Goal: Find contact information: Find contact information

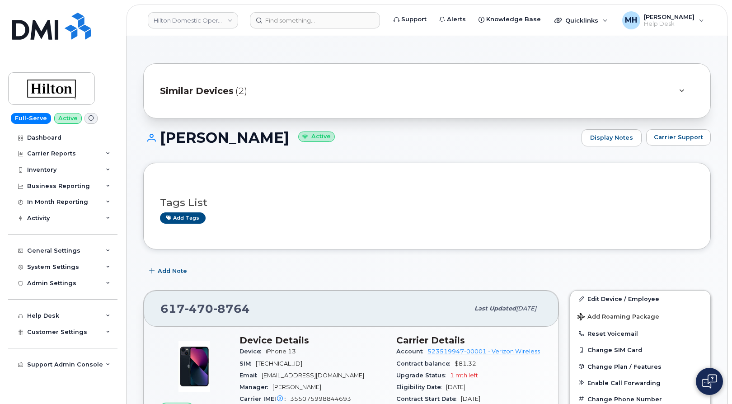
scroll to position [45, 0]
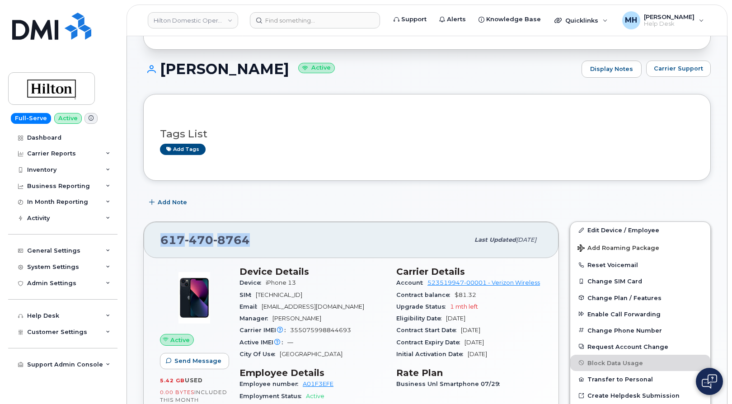
scroll to position [0, 0]
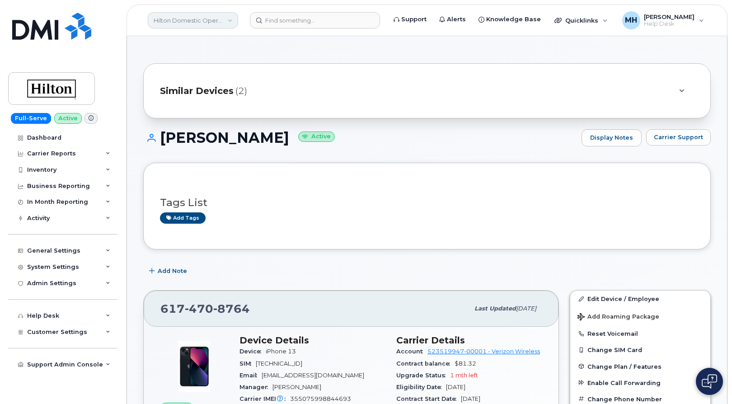
click at [166, 14] on link "Hilton Domestic Operating Company Inc" at bounding box center [193, 20] width 90 height 16
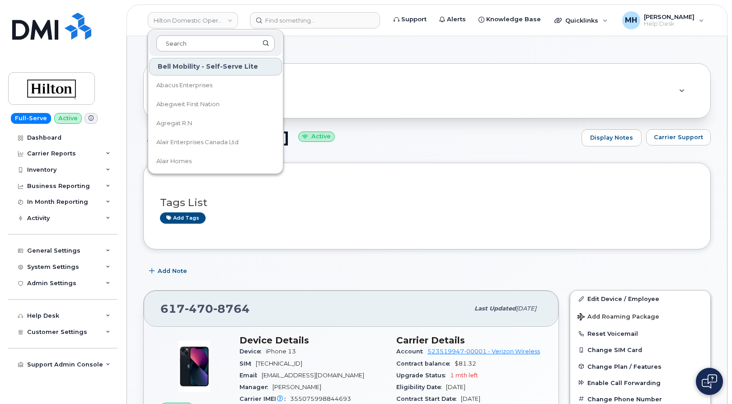
click at [185, 47] on input at bounding box center [215, 43] width 118 height 16
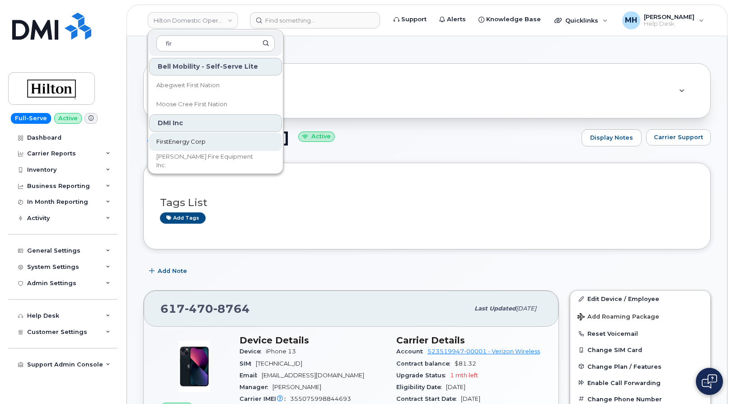
type input "fir"
click at [201, 142] on span "FirstEnergy Corp" at bounding box center [180, 141] width 49 height 9
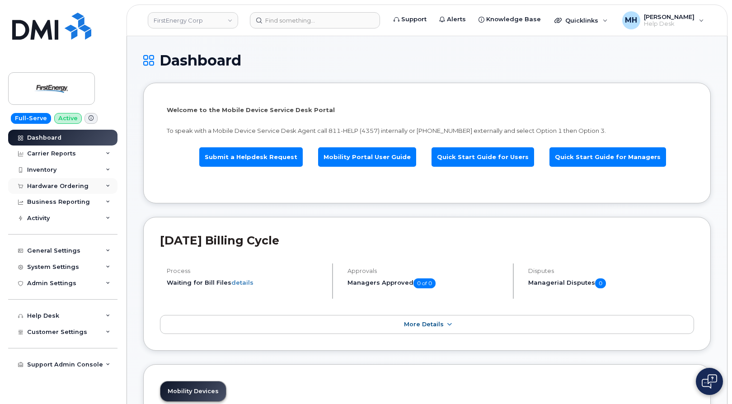
click at [66, 191] on div "Hardware Ordering" at bounding box center [62, 186] width 109 height 16
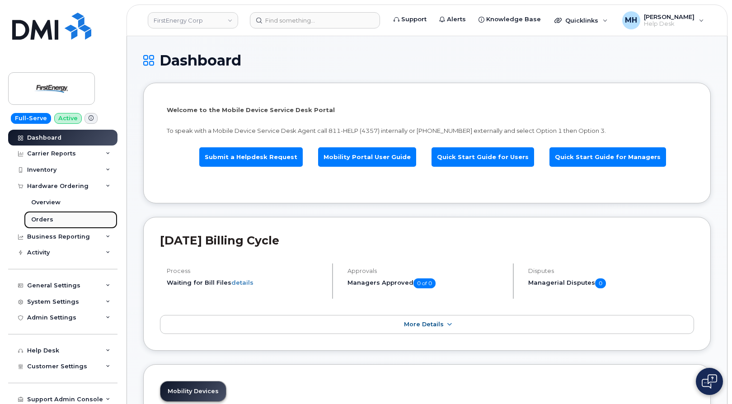
click at [85, 217] on link "Orders" at bounding box center [71, 219] width 94 height 17
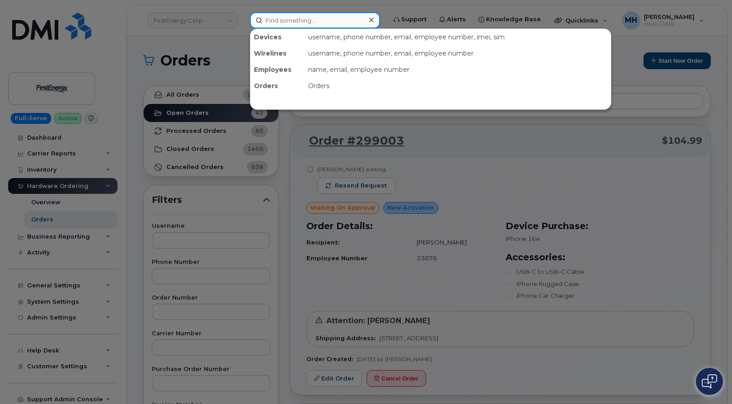
click at [344, 22] on input at bounding box center [315, 20] width 130 height 16
paste input "835-242-7815"
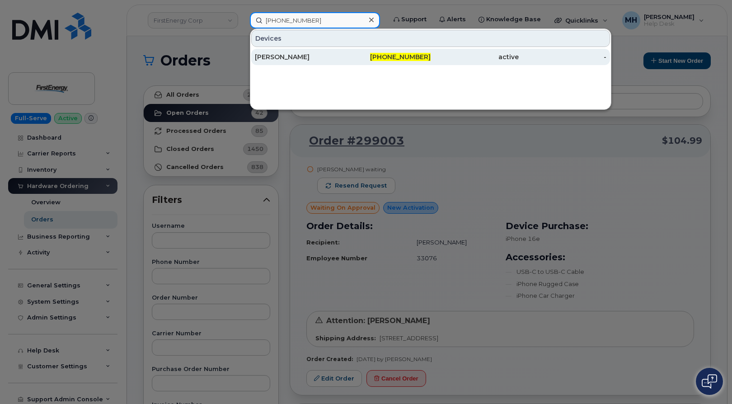
type input "835-242-7815"
click at [343, 51] on div "Carrie E Friedline" at bounding box center [387, 57] width 88 height 16
click at [304, 60] on div "Carrie E Friedline" at bounding box center [299, 56] width 88 height 9
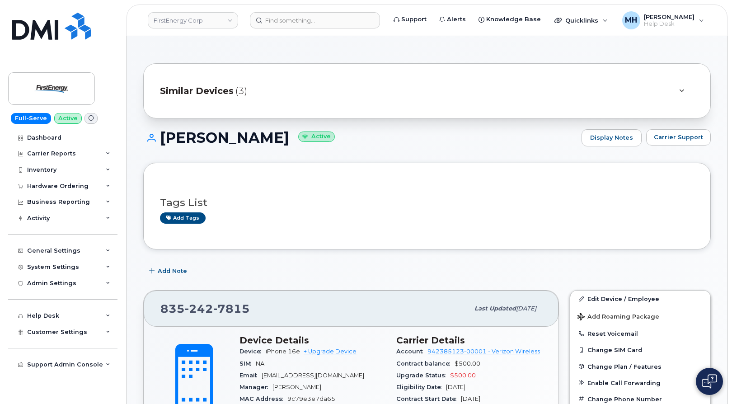
drag, startPoint x: 294, startPoint y: 140, endPoint x: 162, endPoint y: 140, distance: 132.5
click at [162, 140] on h1 "Carrie E Friedline Active" at bounding box center [360, 138] width 434 height 16
copy h1 "Carrie E Friedline"
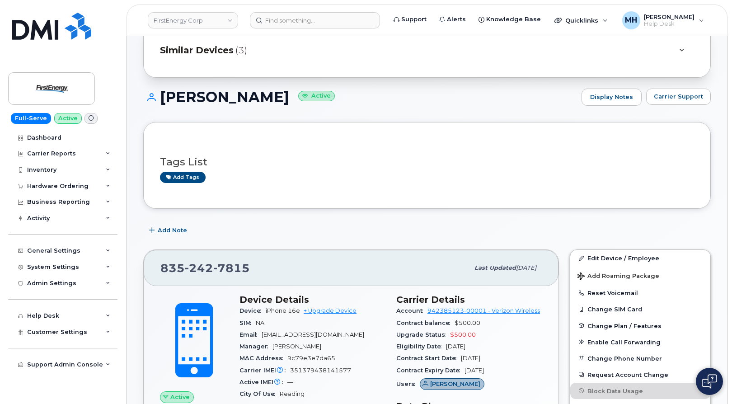
scroll to position [90, 0]
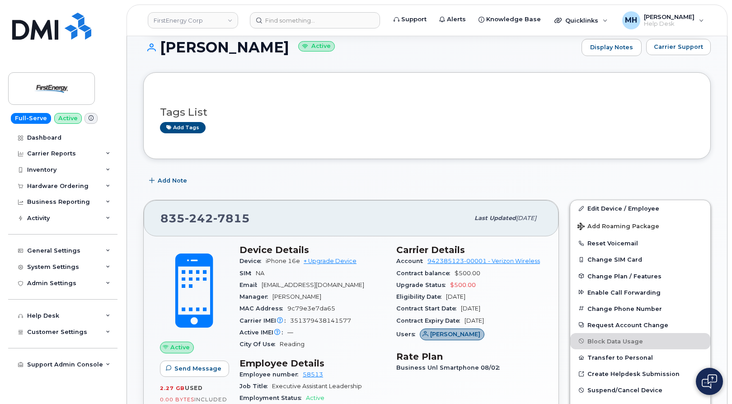
drag, startPoint x: 359, startPoint y: 285, endPoint x: 260, endPoint y: 288, distance: 100.0
click at [260, 288] on div "Email cfriedline@firstenergycorp.com" at bounding box center [313, 285] width 146 height 12
copy span "cfriedline@firstenergycorp.com"
